Goal: Task Accomplishment & Management: Manage account settings

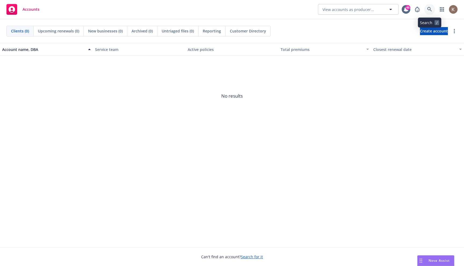
click at [432, 9] on link at bounding box center [429, 9] width 11 height 11
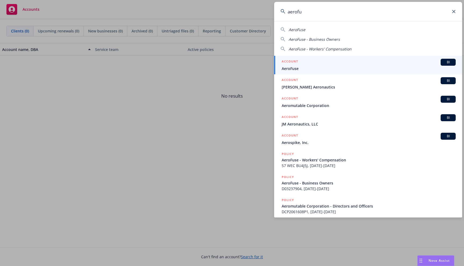
type input "aerofu"
click at [323, 67] on span "AeroFuse" at bounding box center [369, 69] width 174 height 6
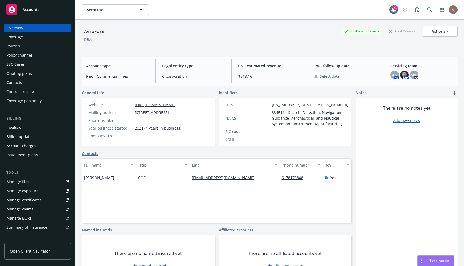
click at [39, 38] on div "Coverage" at bounding box center [37, 37] width 62 height 9
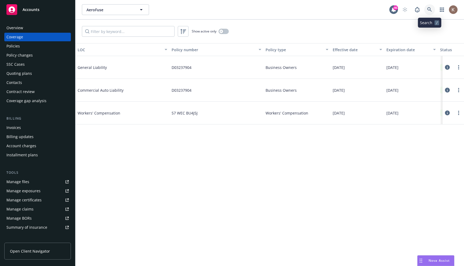
click at [428, 9] on icon at bounding box center [429, 9] width 5 height 5
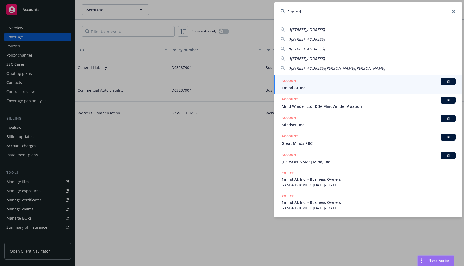
type input "1mind"
click at [355, 81] on div "ACCOUNT BI" at bounding box center [369, 81] width 174 height 7
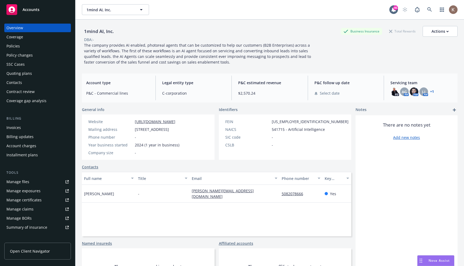
click at [23, 35] on div "Coverage" at bounding box center [37, 37] width 62 height 9
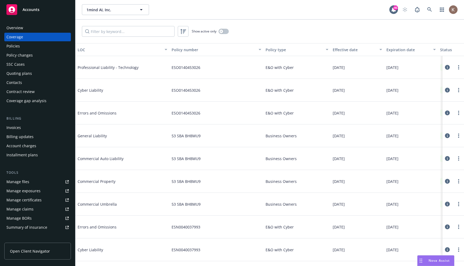
click at [34, 52] on div "Policy changes" at bounding box center [37, 55] width 62 height 9
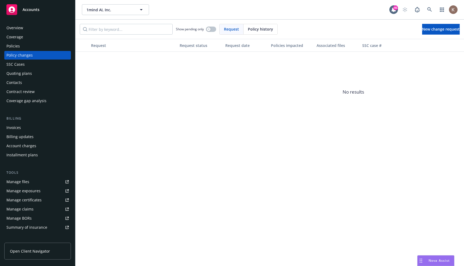
click at [14, 44] on div "Policies" at bounding box center [12, 46] width 13 height 9
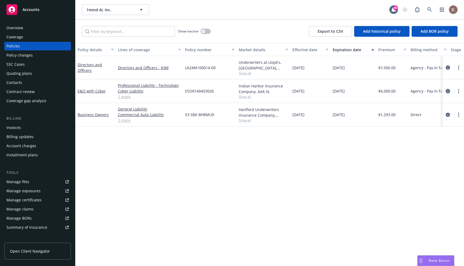
click at [446, 90] on icon "circleInformation" at bounding box center [448, 91] width 4 height 4
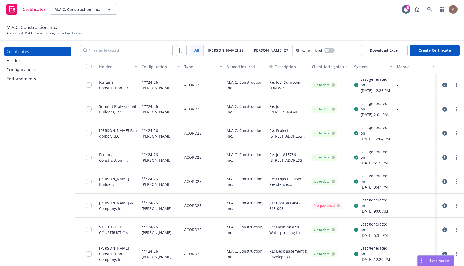
click at [446, 85] on icon "button" at bounding box center [444, 85] width 5 height 5
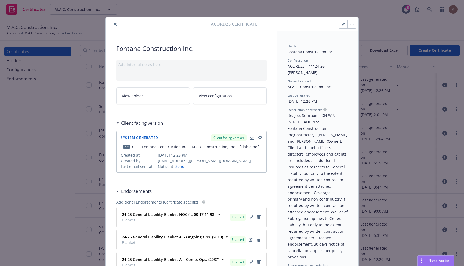
click at [341, 23] on button "button" at bounding box center [343, 24] width 9 height 9
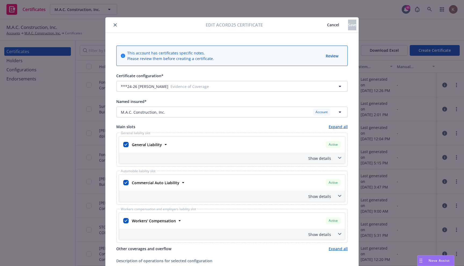
click at [343, 157] on span at bounding box center [339, 158] width 9 height 9
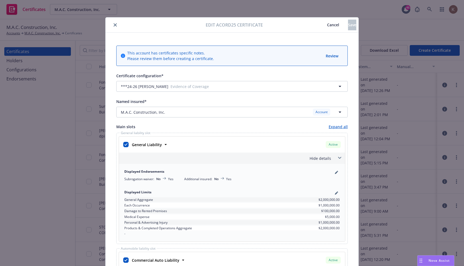
click at [119, 24] on div at bounding box center [157, 25] width 98 height 6
click at [115, 25] on icon "close" at bounding box center [115, 24] width 3 height 3
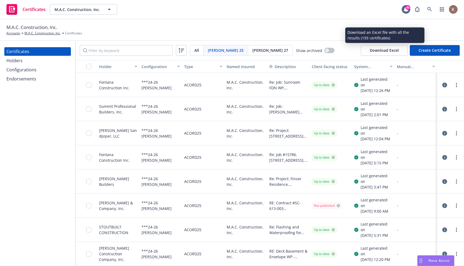
click at [394, 50] on button "Download Excel" at bounding box center [384, 50] width 47 height 11
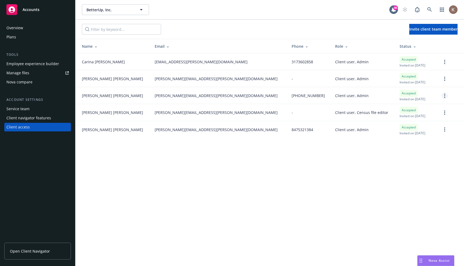
click at [445, 97] on link "more" at bounding box center [444, 96] width 6 height 6
click at [301, 179] on div "BetterUp, Inc. BetterUp, Inc. 46 Invite client team member Name Email Phone Rol…" at bounding box center [269, 133] width 388 height 266
click at [443, 97] on link "more" at bounding box center [444, 96] width 6 height 6
click at [266, 219] on div "BetterUp, Inc. BetterUp, Inc. 46 Invite client team member Name Email Phone Rol…" at bounding box center [269, 133] width 388 height 266
click at [443, 131] on link "more" at bounding box center [444, 129] width 6 height 6
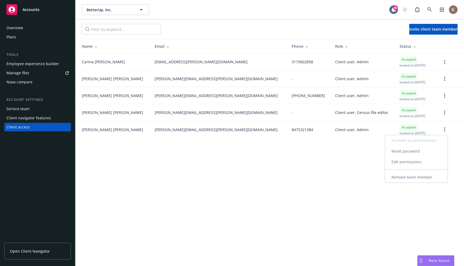
click at [416, 161] on link "Edit permissions" at bounding box center [416, 162] width 63 height 11
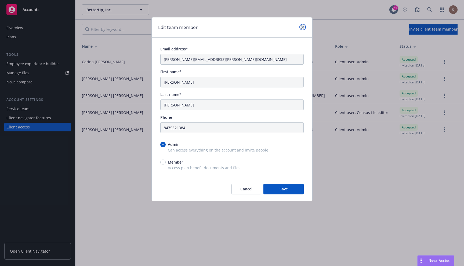
click at [303, 26] on icon "close" at bounding box center [302, 27] width 3 height 3
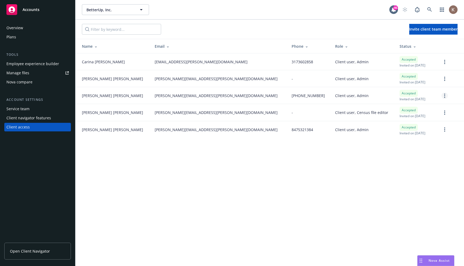
click at [446, 96] on link "more" at bounding box center [444, 96] width 6 height 6
click at [402, 130] on link "Edit permissions" at bounding box center [416, 128] width 63 height 11
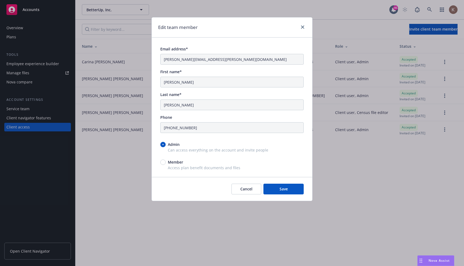
click at [118, 114] on div "Edit team member Email address* jessica.brewer@betterup.co First name* Jessica …" at bounding box center [232, 133] width 464 height 266
click at [304, 26] on icon "close" at bounding box center [302, 27] width 3 height 3
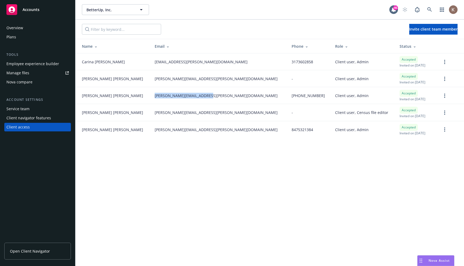
drag, startPoint x: 191, startPoint y: 97, endPoint x: 133, endPoint y: 92, distance: 57.9
click at [150, 92] on td "[PERSON_NAME][EMAIL_ADDRESS][PERSON_NAME][DOMAIN_NAME]" at bounding box center [218, 95] width 137 height 17
copy span "[PERSON_NAME][EMAIL_ADDRESS][PERSON_NAME][DOMAIN_NAME]"
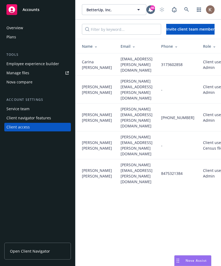
click at [196, 181] on div "BetterUp, Inc. BetterUp, Inc. 46 Invite client team member Name Email Phone Rol…" at bounding box center [147, 133] width 145 height 266
drag, startPoint x: 119, startPoint y: 109, endPoint x: 173, endPoint y: 109, distance: 53.4
click at [157, 109] on td "[PERSON_NAME][EMAIL_ADDRESS][PERSON_NAME][DOMAIN_NAME]" at bounding box center [136, 118] width 41 height 28
copy span "[PERSON_NAME][EMAIL_ADDRESS][PERSON_NAME][DOMAIN_NAME]"
copy span "[PERSON_NAME]"
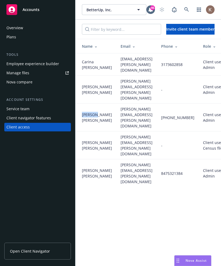
drag, startPoint x: 93, startPoint y: 107, endPoint x: 79, endPoint y: 107, distance: 14.0
click at [79, 107] on td "Jessica BRewer" at bounding box center [95, 118] width 41 height 28
click at [103, 112] on span "Jessica BRewer" at bounding box center [97, 117] width 30 height 11
copy span "[PERSON_NAME]"
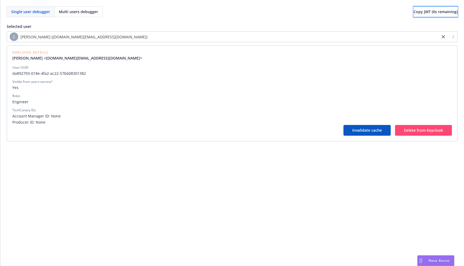
click at [421, 11] on span "Copy JWT ( 0 s remaining)" at bounding box center [435, 11] width 44 height 5
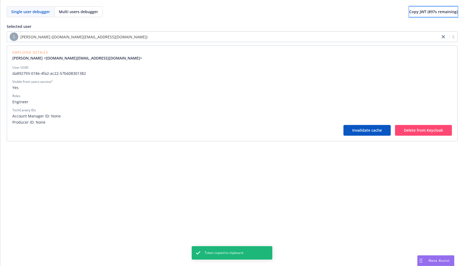
click at [421, 11] on span "Copy JWT ( 897 s remaining)" at bounding box center [433, 11] width 48 height 5
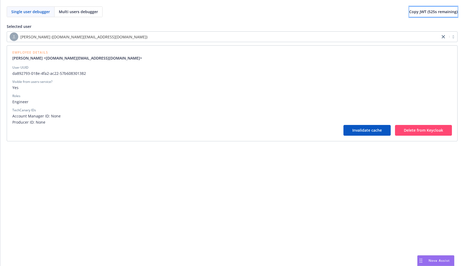
click at [409, 14] on button "Copy JWT ( 525 s remaining)" at bounding box center [433, 11] width 48 height 11
click at [411, 11] on span "Copy JWT ( 300 s remaining)" at bounding box center [433, 11] width 48 height 5
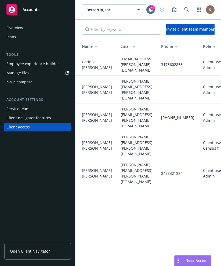
click at [21, 111] on div "Service team" at bounding box center [17, 109] width 23 height 9
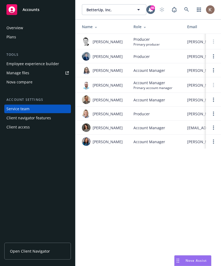
click at [19, 125] on div "Client access" at bounding box center [17, 127] width 23 height 9
